Goal: Task Accomplishment & Management: Complete application form

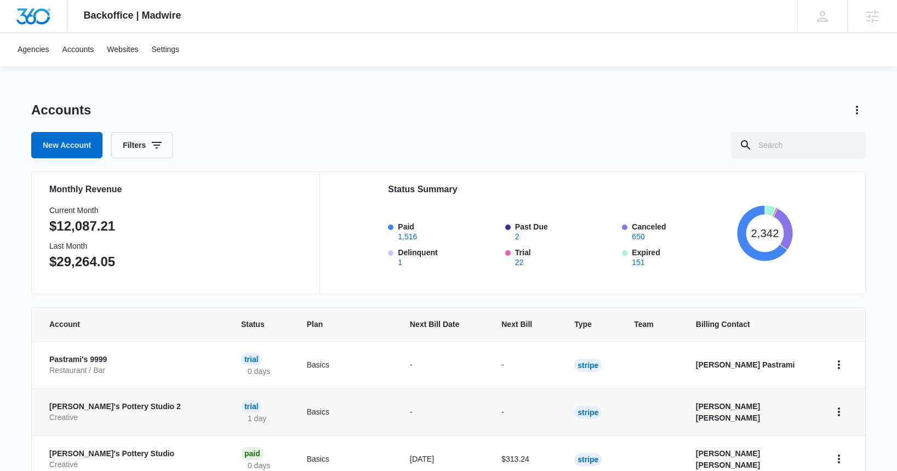
scroll to position [3, 0]
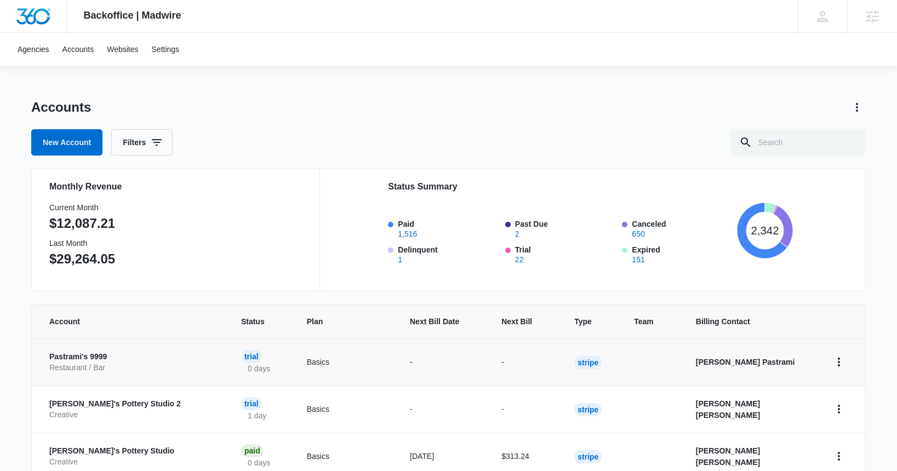
click at [81, 356] on p "Pastrami's 9999" at bounding box center [131, 357] width 165 height 11
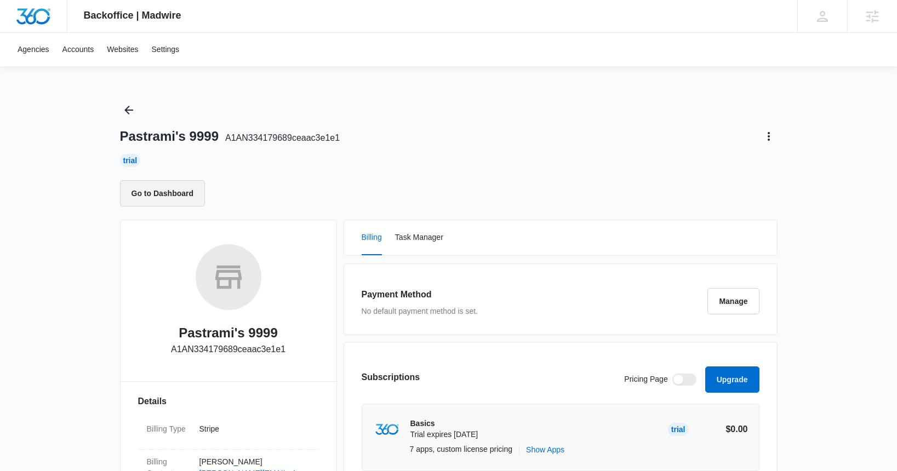
click at [168, 193] on button "Go to Dashboard" at bounding box center [162, 193] width 85 height 26
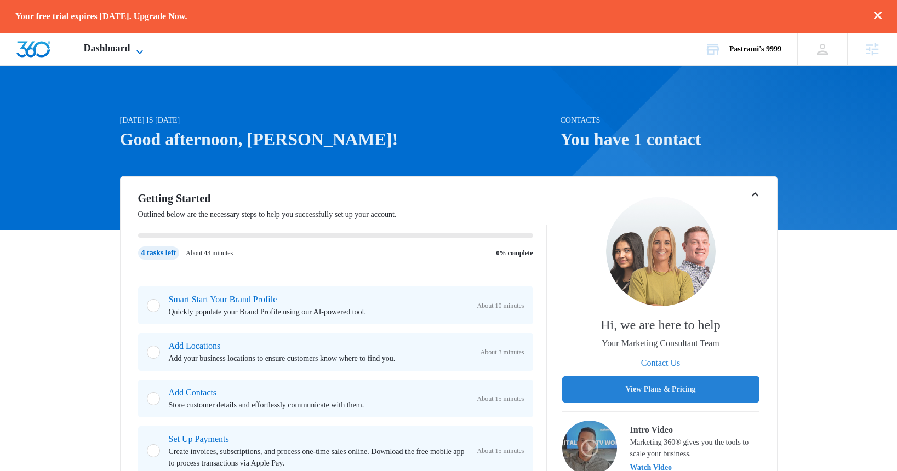
click at [140, 50] on icon at bounding box center [139, 51] width 13 height 13
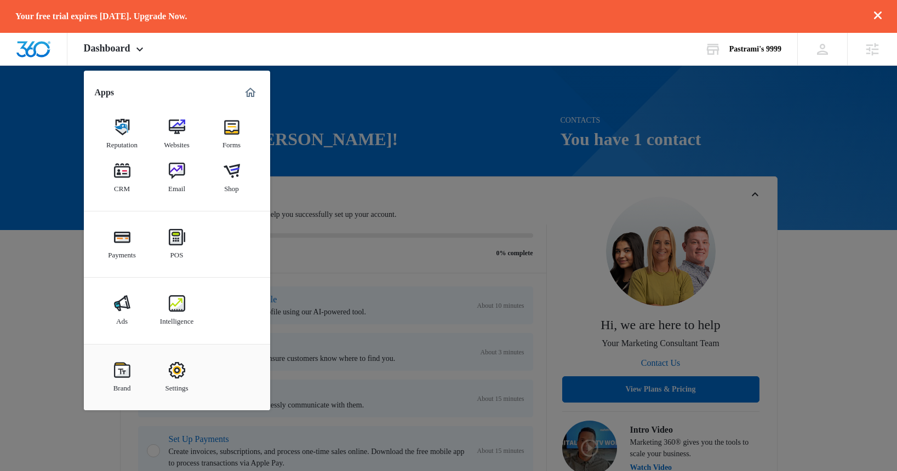
click at [129, 176] on img at bounding box center [122, 171] width 16 height 16
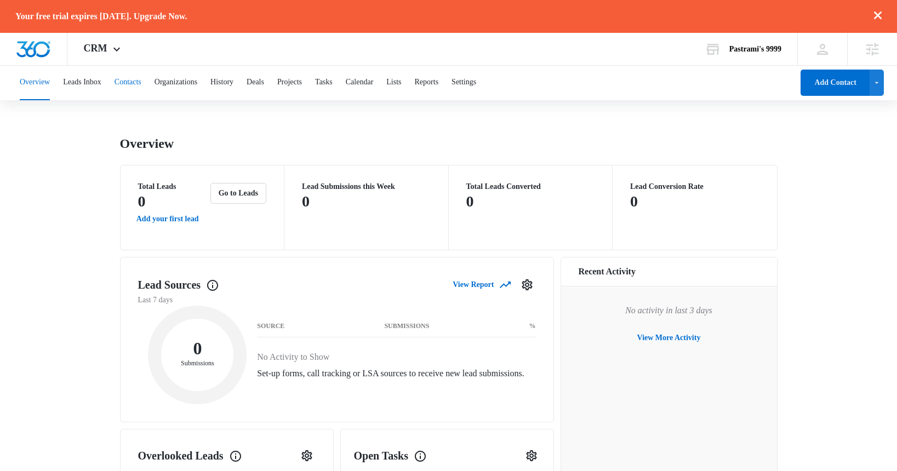
click at [141, 83] on button "Contacts" at bounding box center [128, 82] width 27 height 35
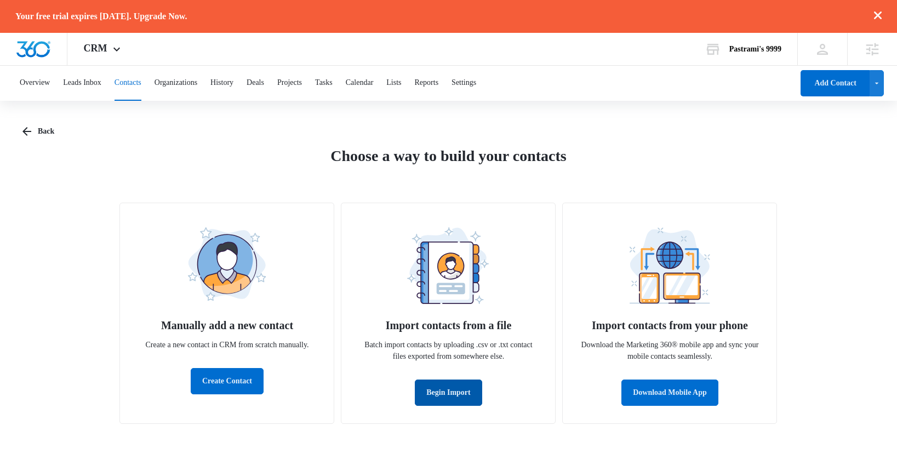
click at [449, 395] on button "Begin Import" at bounding box center [448, 393] width 67 height 26
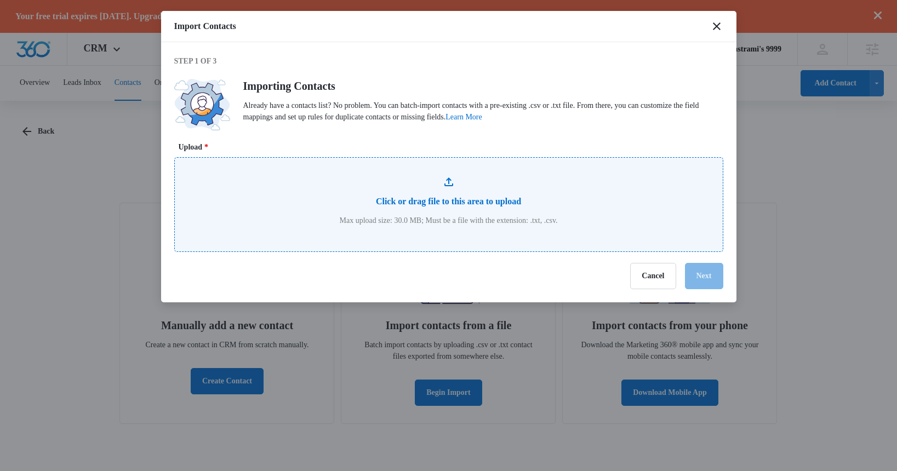
click at [435, 199] on input "Upload *" at bounding box center [449, 205] width 548 height 94
click at [480, 194] on input "Upload *" at bounding box center [449, 205] width 548 height 94
type input "C:\fakepath\contacts11k.csv"
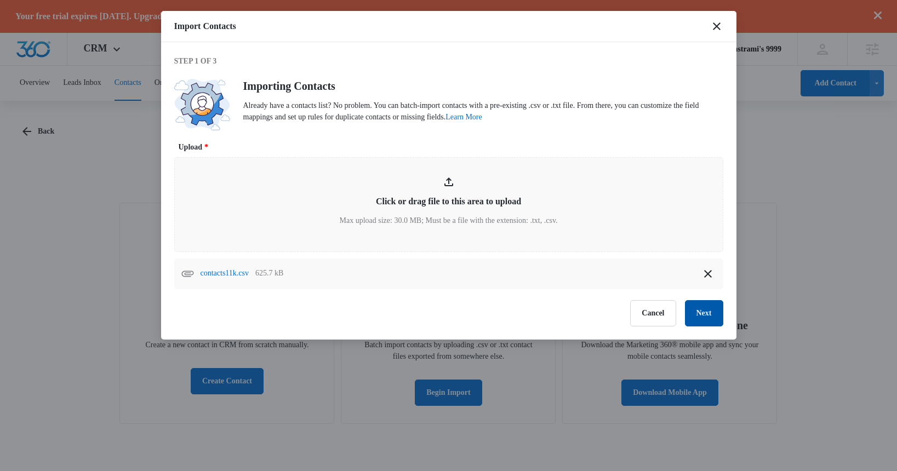
click at [699, 315] on button "Next" at bounding box center [704, 313] width 38 height 26
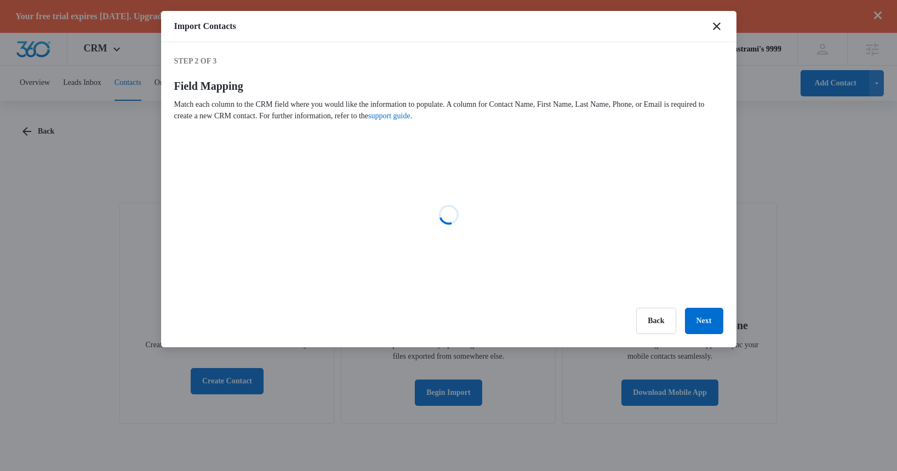
select select "name"
select select "185"
select select "184"
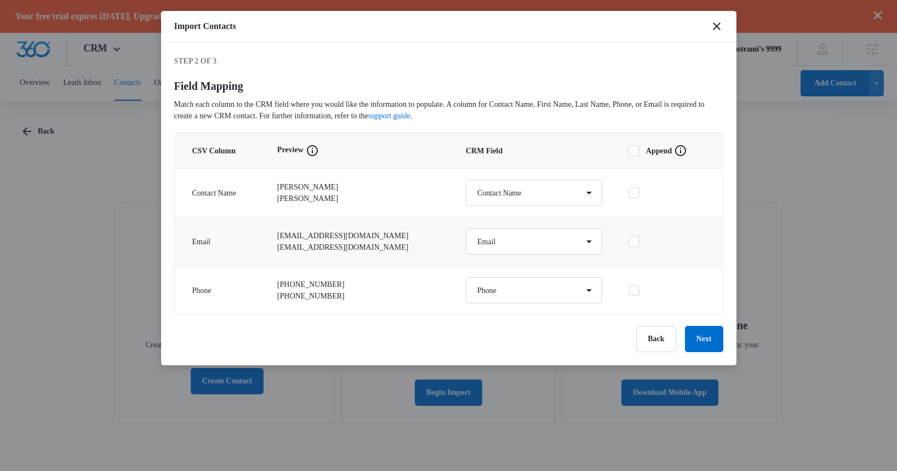
click at [633, 245] on icon at bounding box center [634, 242] width 10 height 10
click at [629, 245] on input "checkbox" at bounding box center [629, 242] width 0 height 8
click at [701, 344] on button "Next" at bounding box center [704, 339] width 38 height 26
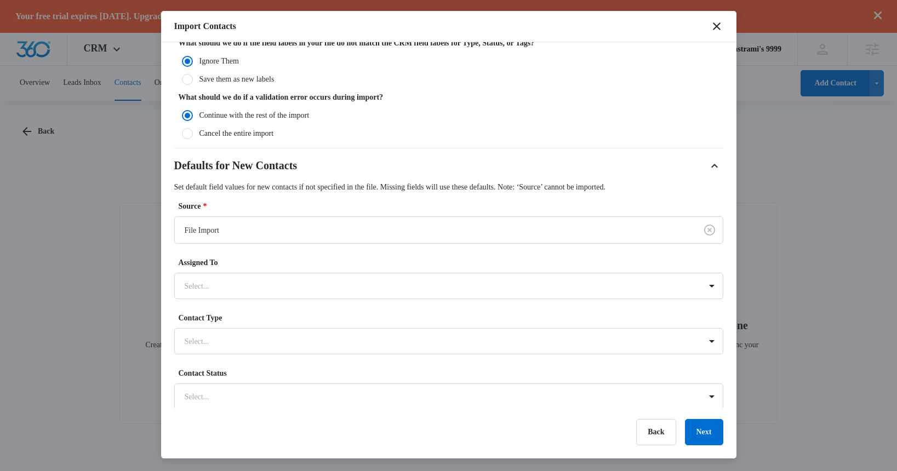
scroll to position [176, 0]
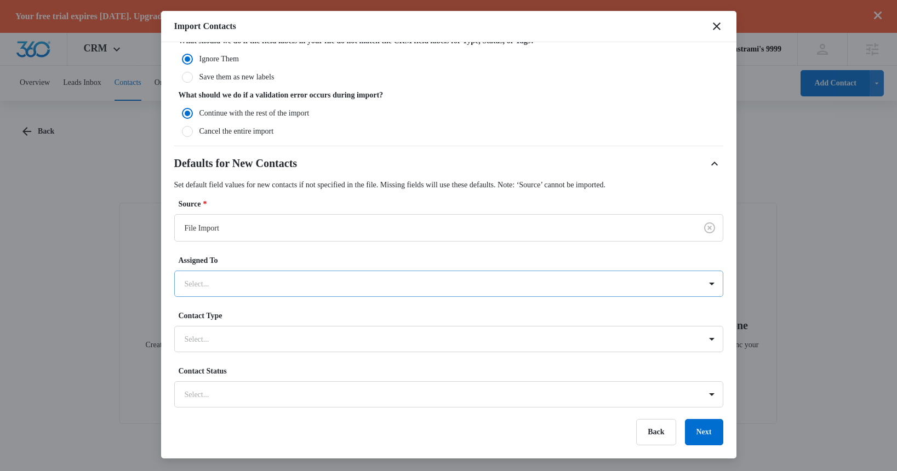
click at [255, 282] on div at bounding box center [436, 284] width 502 height 14
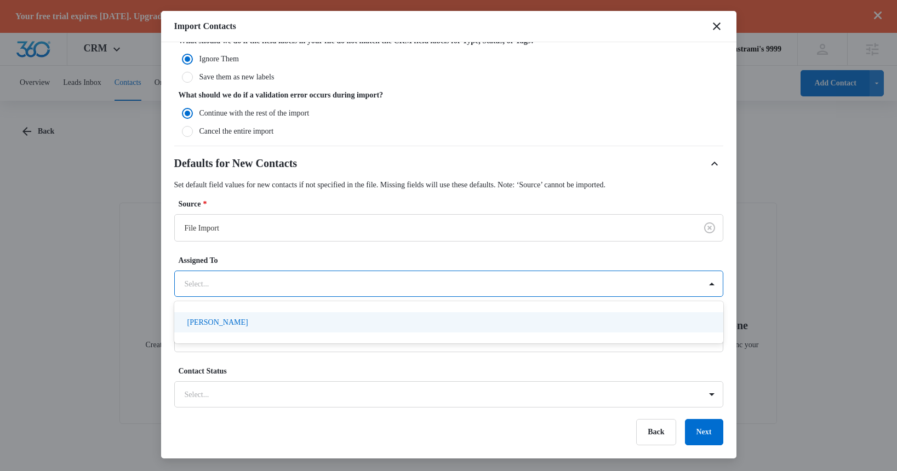
click at [249, 326] on div "[PERSON_NAME]" at bounding box center [447, 323] width 521 height 12
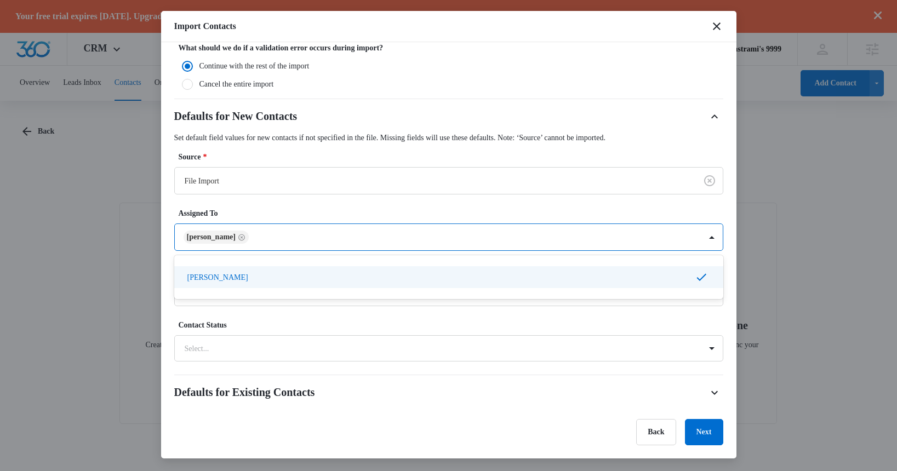
scroll to position [229, 0]
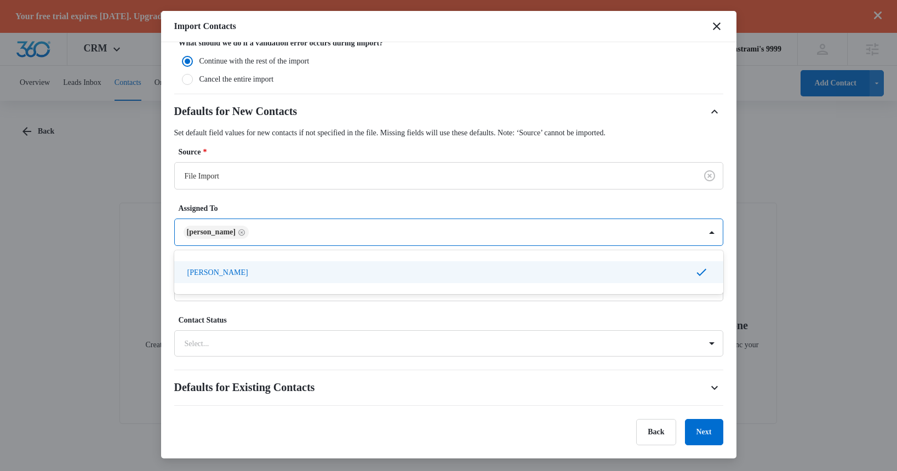
click at [372, 206] on label "Assigned To" at bounding box center [453, 209] width 549 height 12
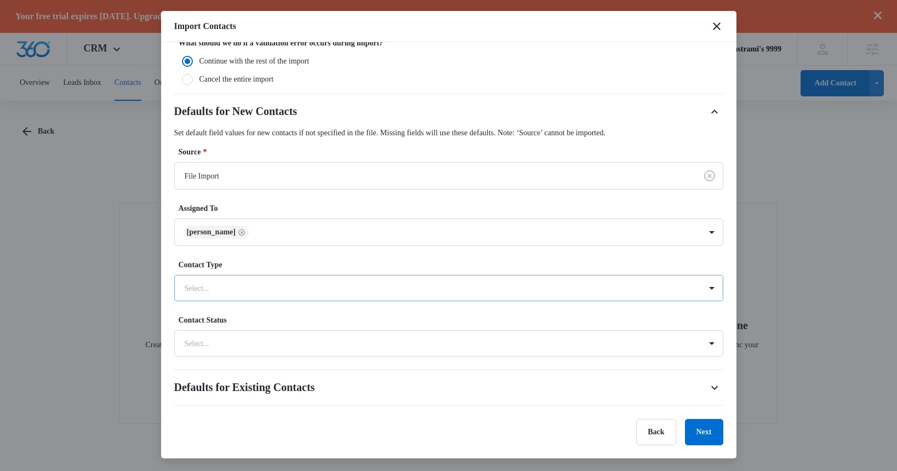
click at [271, 294] on div at bounding box center [436, 289] width 502 height 14
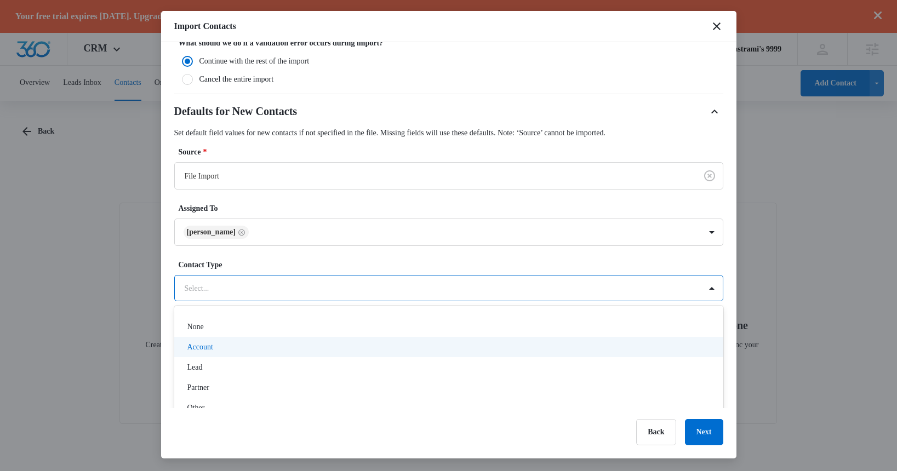
click at [242, 344] on div "Account" at bounding box center [447, 347] width 521 height 12
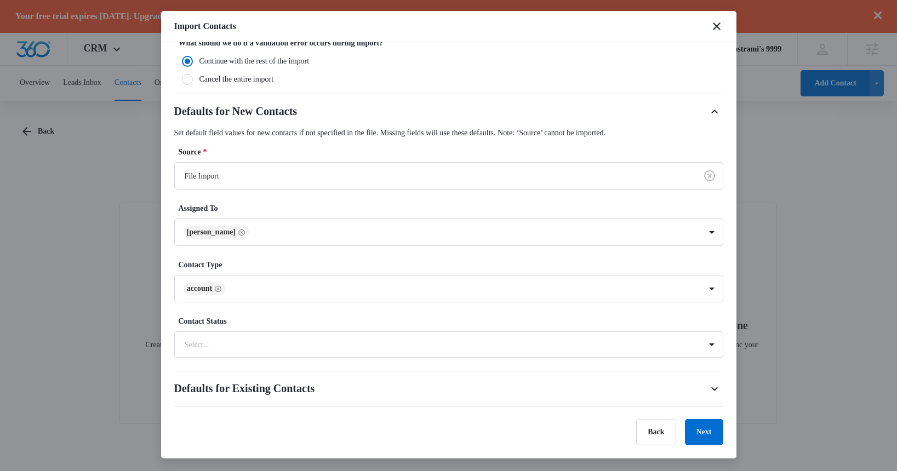
click at [314, 266] on label "Contact Type" at bounding box center [453, 265] width 549 height 12
click at [254, 347] on div at bounding box center [436, 345] width 502 height 14
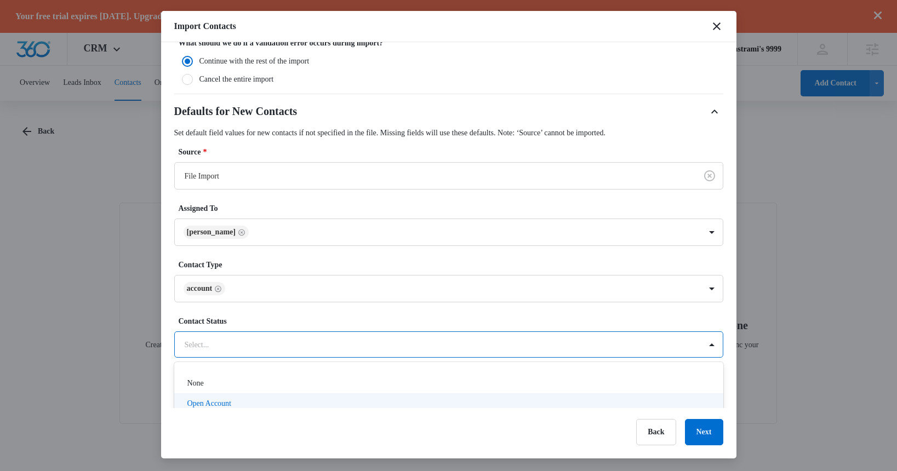
click at [231, 405] on p "Open Account" at bounding box center [209, 404] width 44 height 12
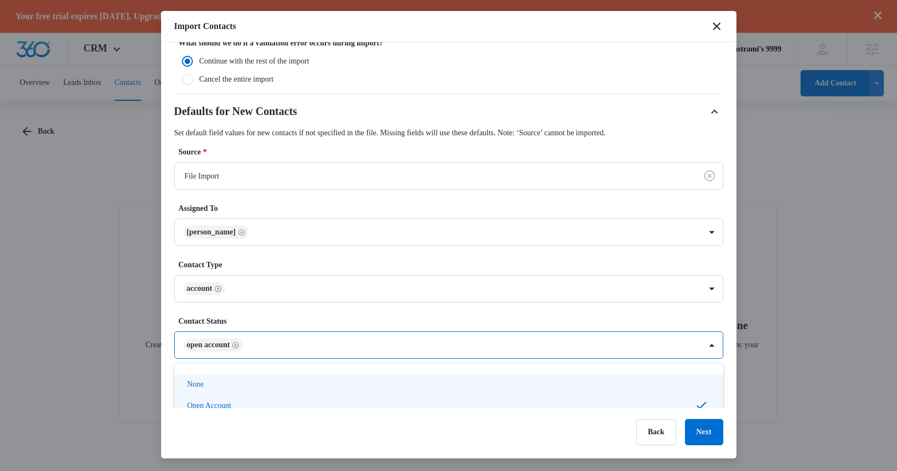
click at [321, 316] on label "Contact Status" at bounding box center [453, 322] width 549 height 12
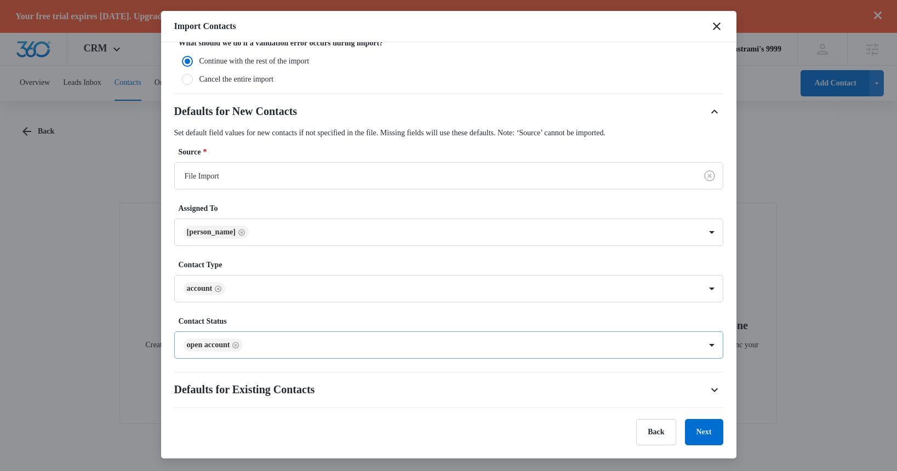
scroll to position [255, 0]
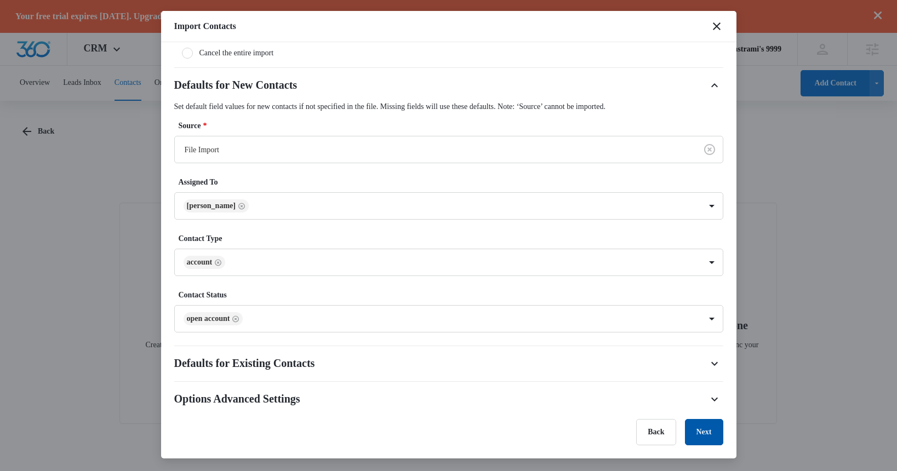
click at [702, 435] on button "Next" at bounding box center [704, 432] width 38 height 26
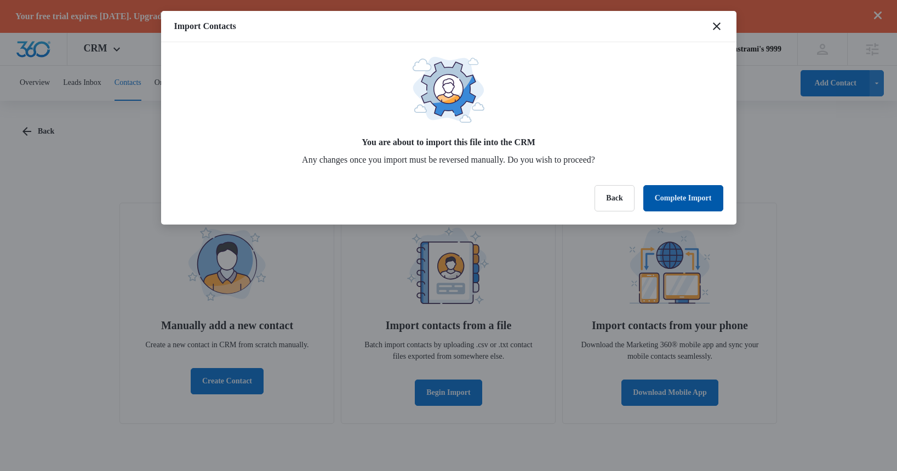
scroll to position [0, 0]
click at [675, 198] on button "Complete Import" at bounding box center [683, 198] width 80 height 26
